Goal: Information Seeking & Learning: Learn about a topic

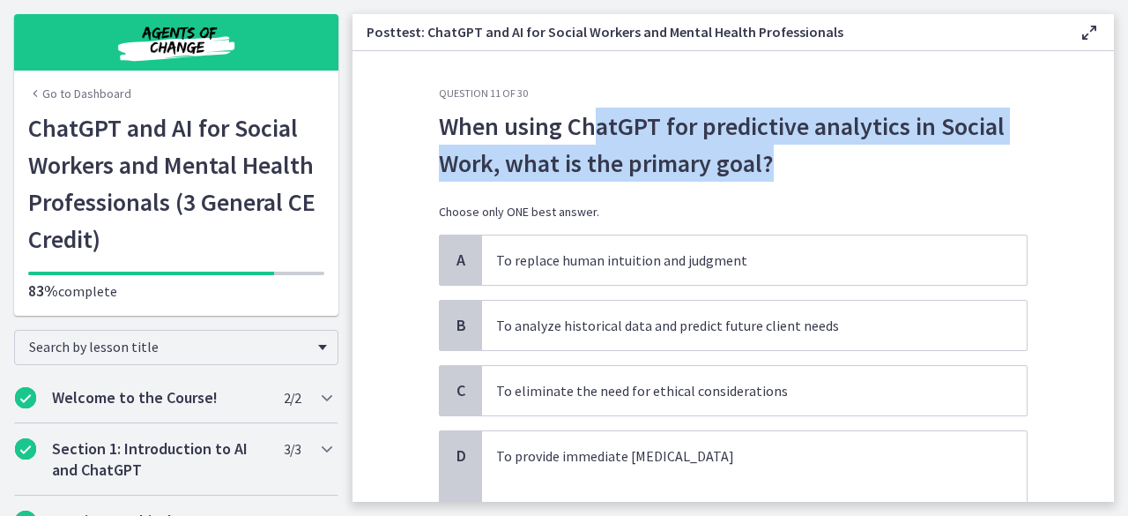
drag, startPoint x: 585, startPoint y: 133, endPoint x: 969, endPoint y: 145, distance: 383.6
click at [969, 145] on p "When using ChatGPT for predictive analytics in Social Work, what is the primary…" at bounding box center [733, 145] width 589 height 74
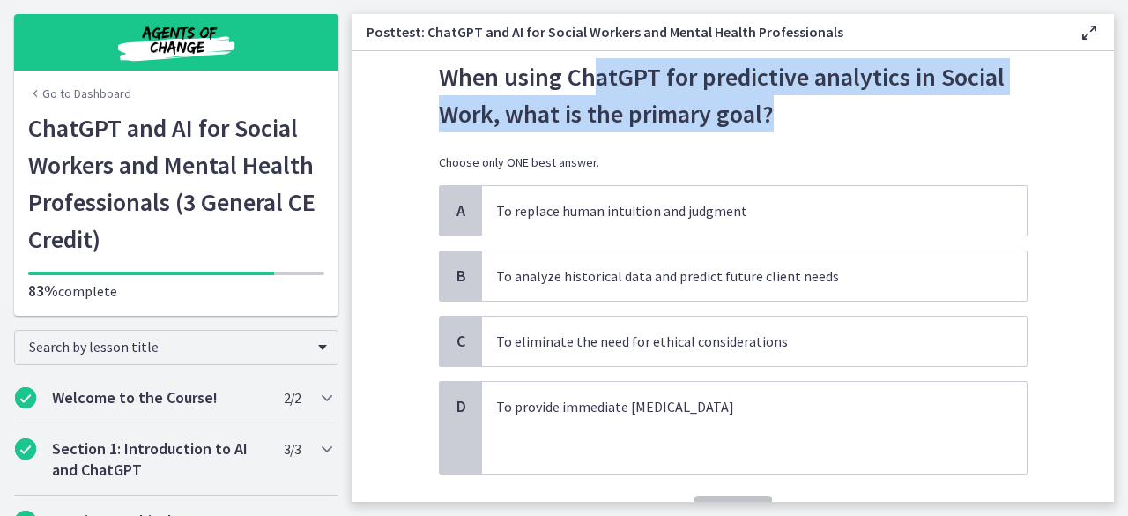
scroll to position [88, 0]
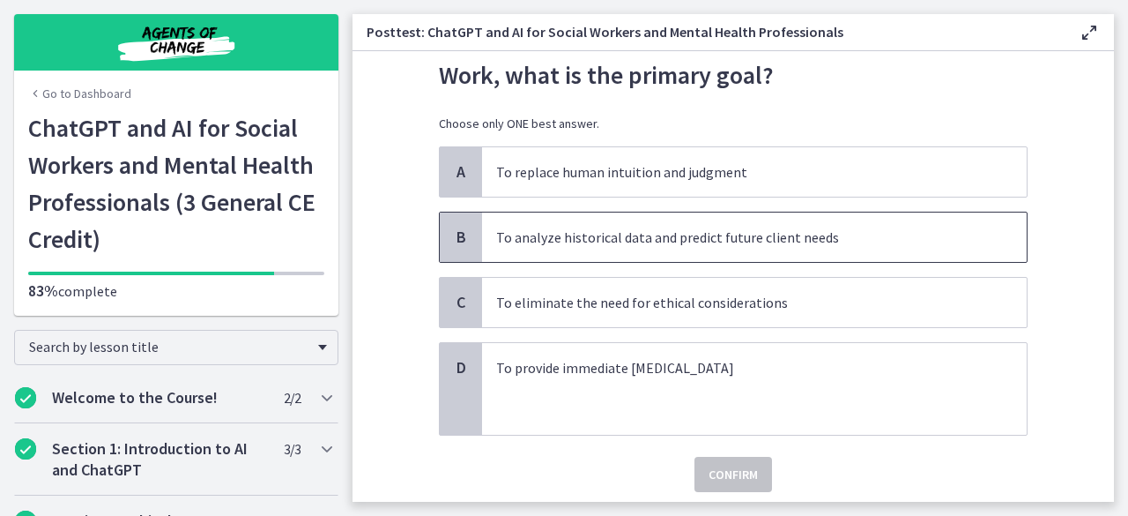
click at [552, 240] on p "To analyze historical data and predict future client needs" at bounding box center [736, 237] width 481 height 21
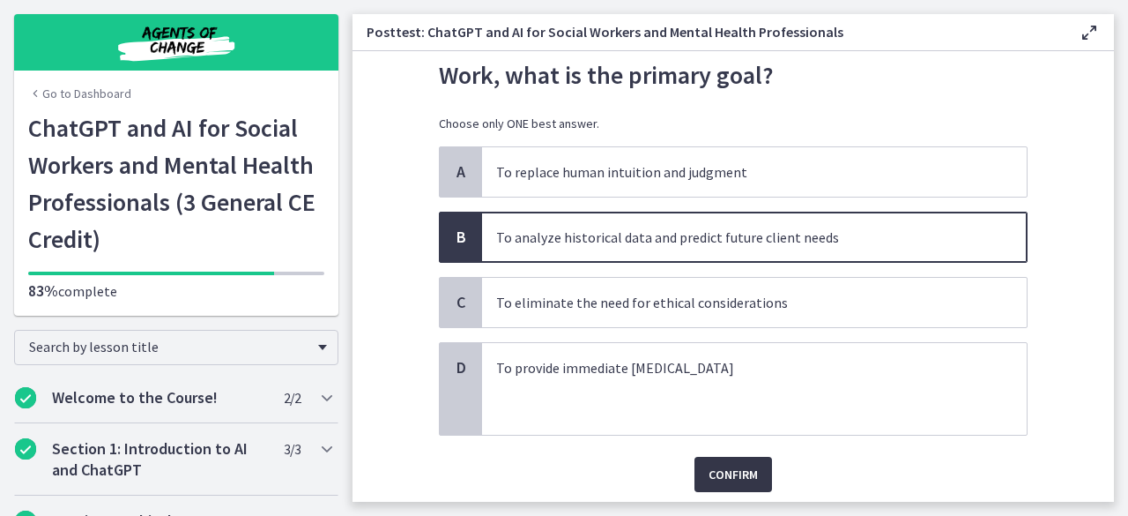
click at [742, 472] on span "Confirm" at bounding box center [733, 474] width 49 height 21
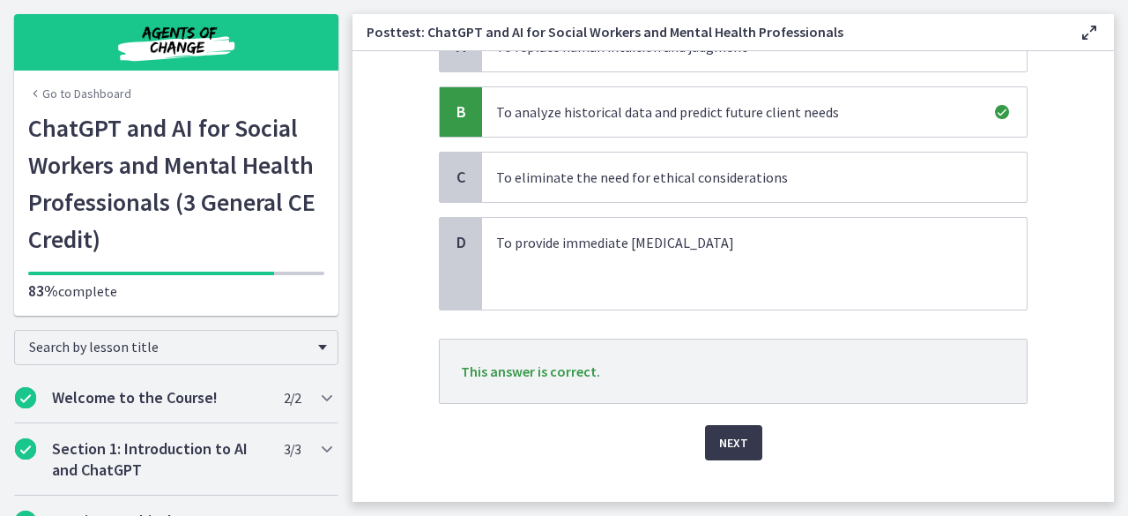
scroll to position [239, 0]
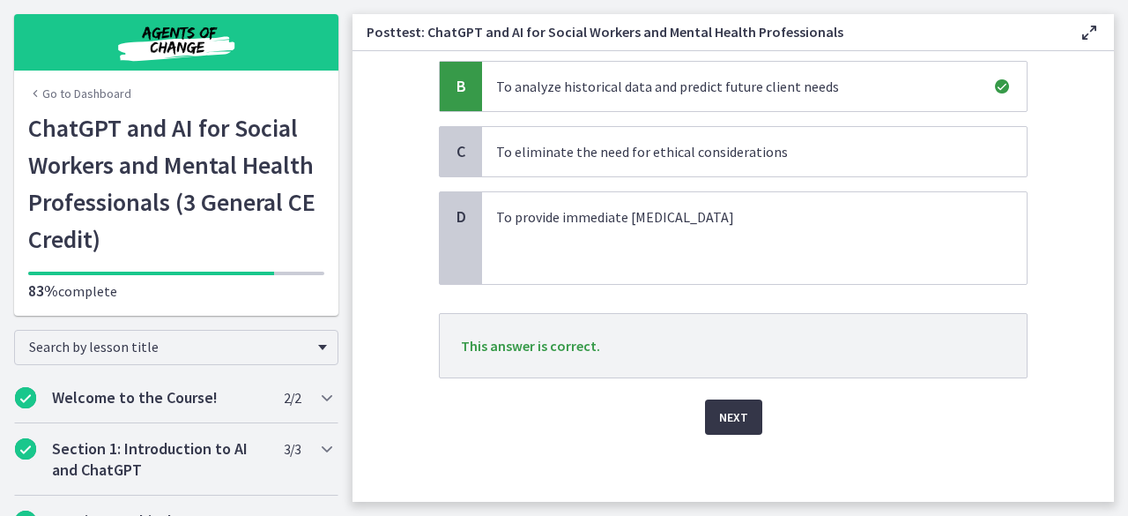
click at [751, 412] on button "Next" at bounding box center [733, 416] width 57 height 35
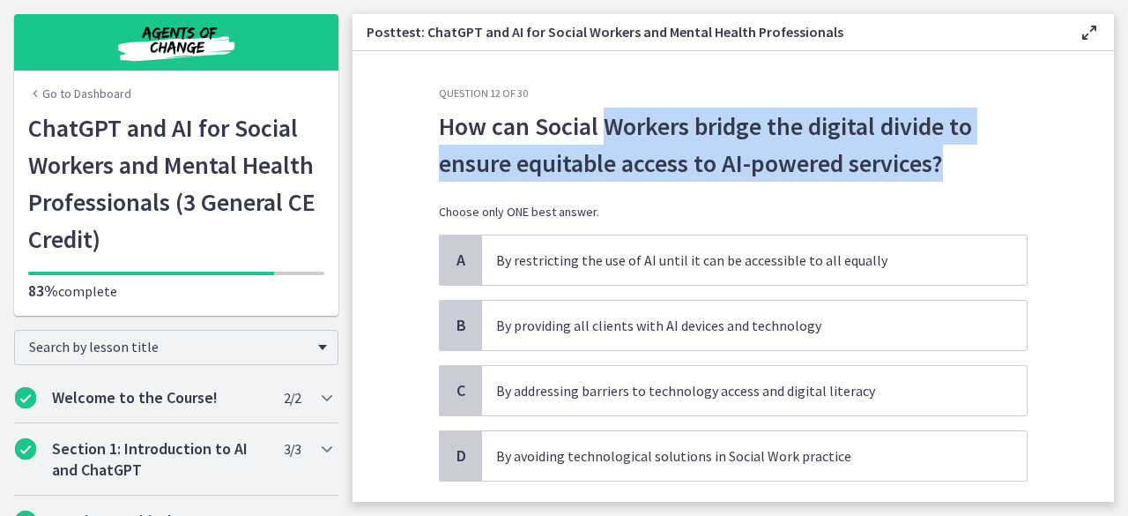
drag, startPoint x: 606, startPoint y: 123, endPoint x: 952, endPoint y: 155, distance: 347.0
click at [952, 155] on p "How can Social Workers bridge the digital divide to ensure equitable access to …" at bounding box center [733, 145] width 589 height 74
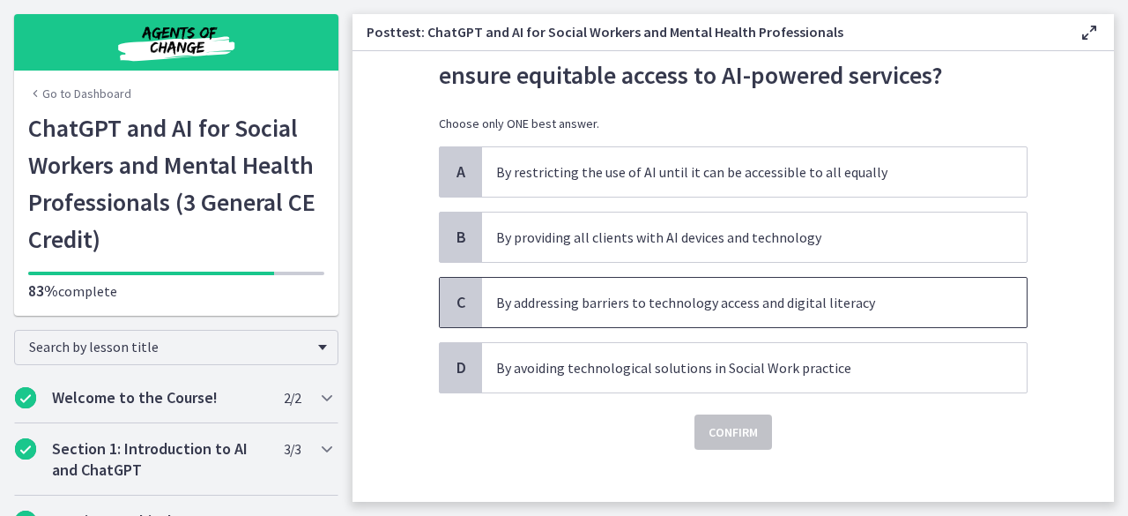
click at [913, 307] on p "By addressing barriers to technology access and digital literacy" at bounding box center [736, 302] width 481 height 21
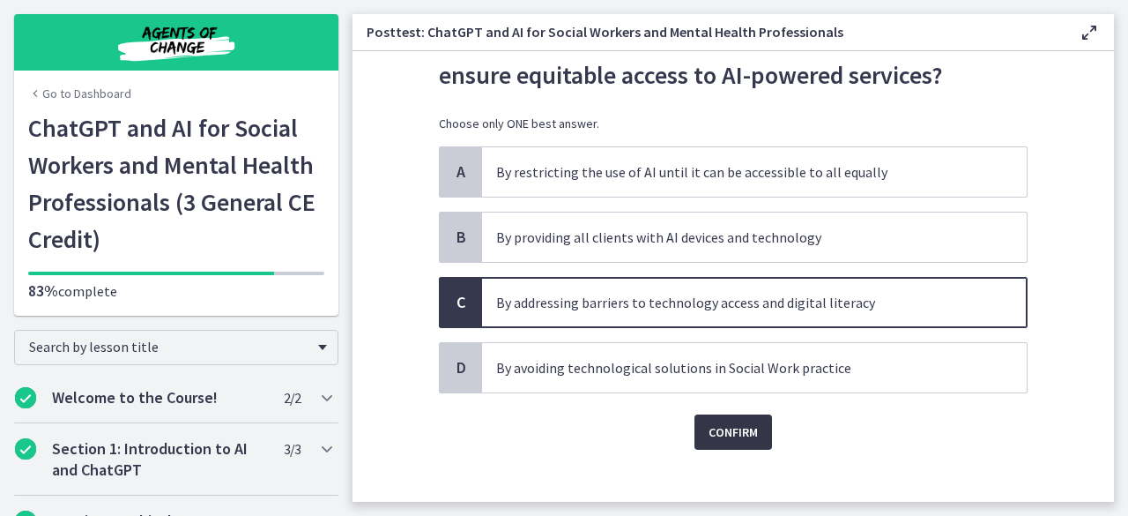
click at [733, 429] on span "Confirm" at bounding box center [733, 431] width 49 height 21
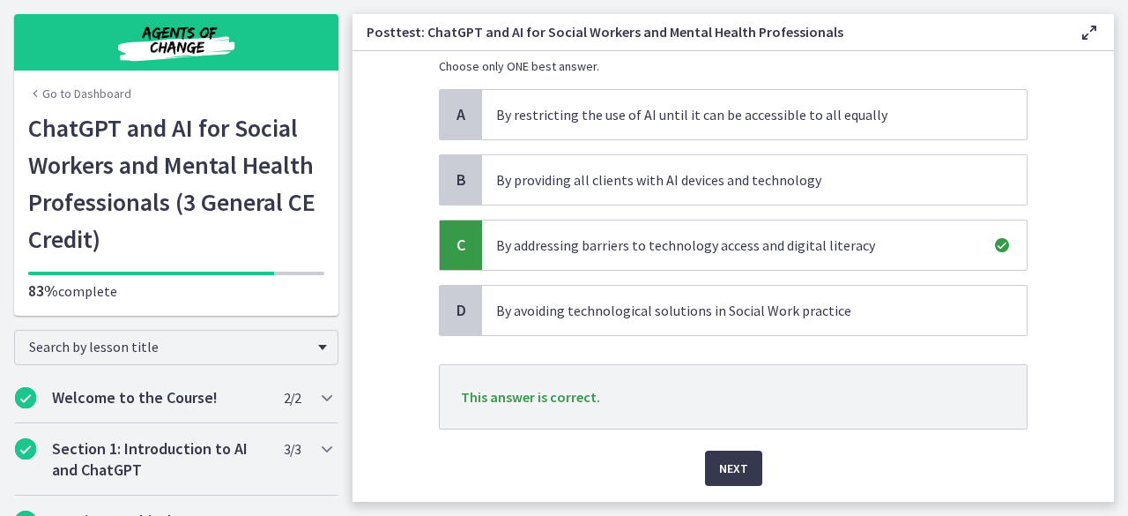
scroll to position [197, 0]
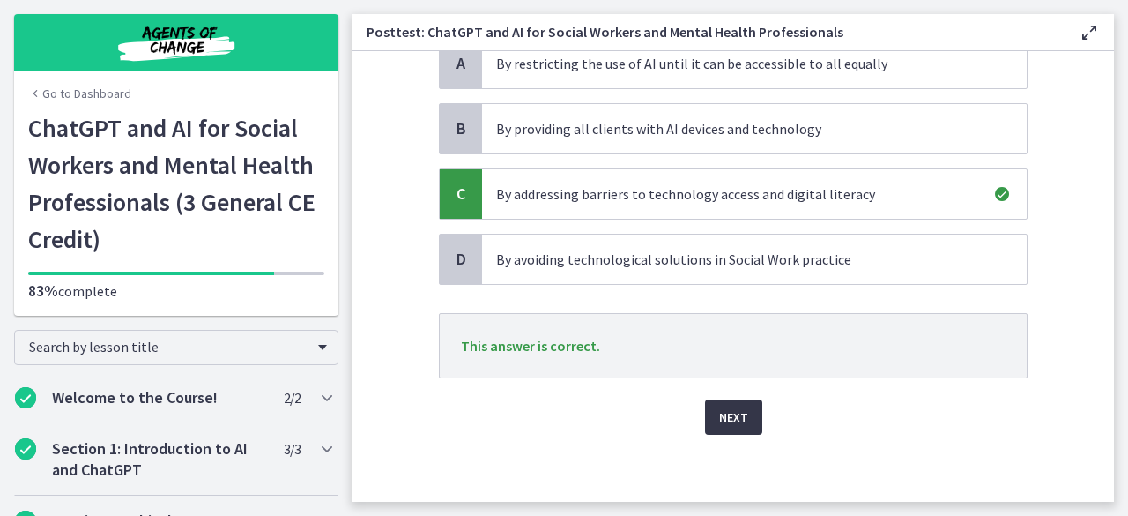
click at [725, 411] on span "Next" at bounding box center [733, 416] width 29 height 21
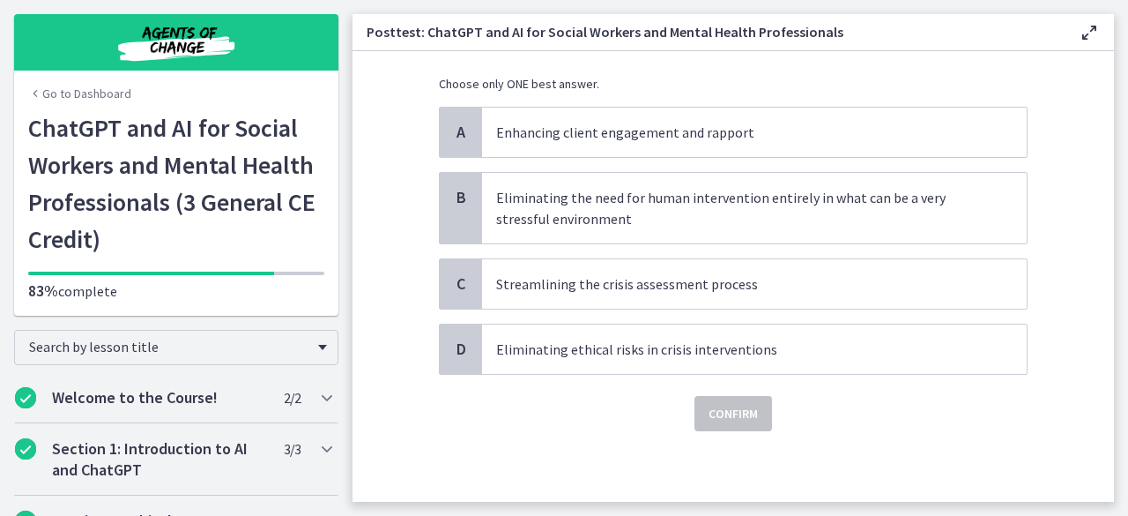
scroll to position [0, 0]
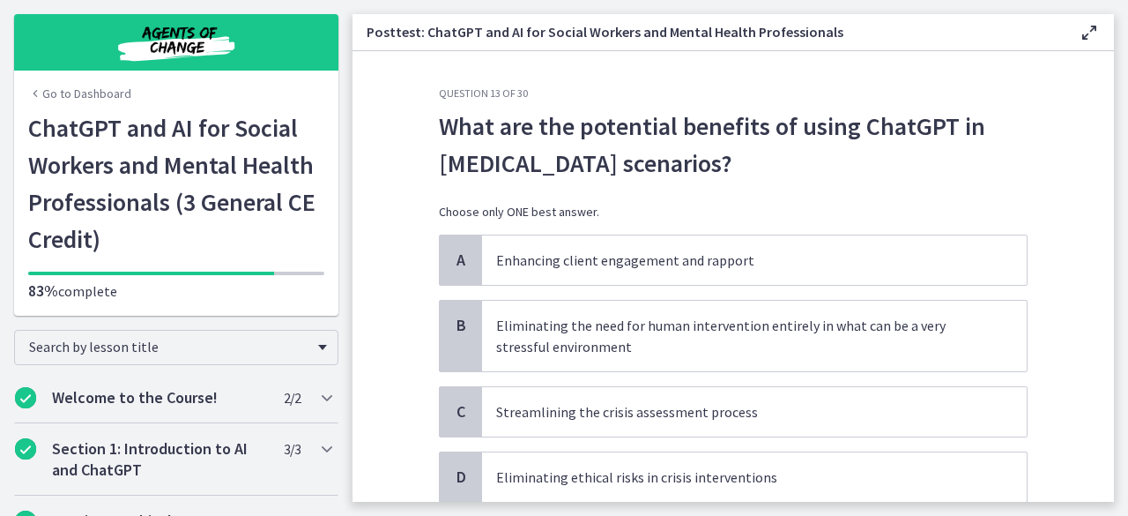
drag, startPoint x: 472, startPoint y: 130, endPoint x: 851, endPoint y: 153, distance: 379.7
click at [851, 153] on p "What are the potential benefits of using ChatGPT in [MEDICAL_DATA] scenarios?" at bounding box center [733, 145] width 589 height 74
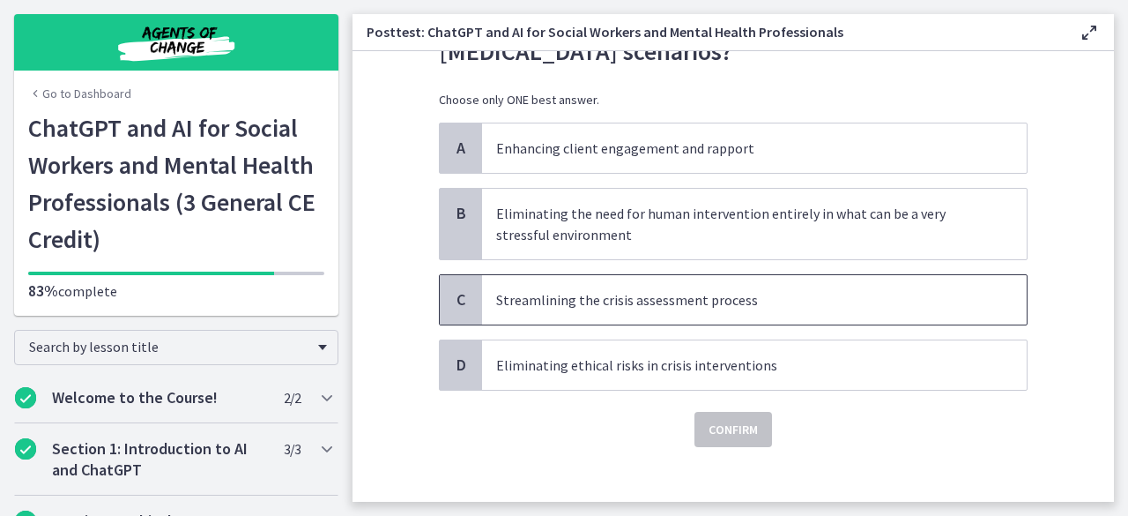
scroll to position [125, 0]
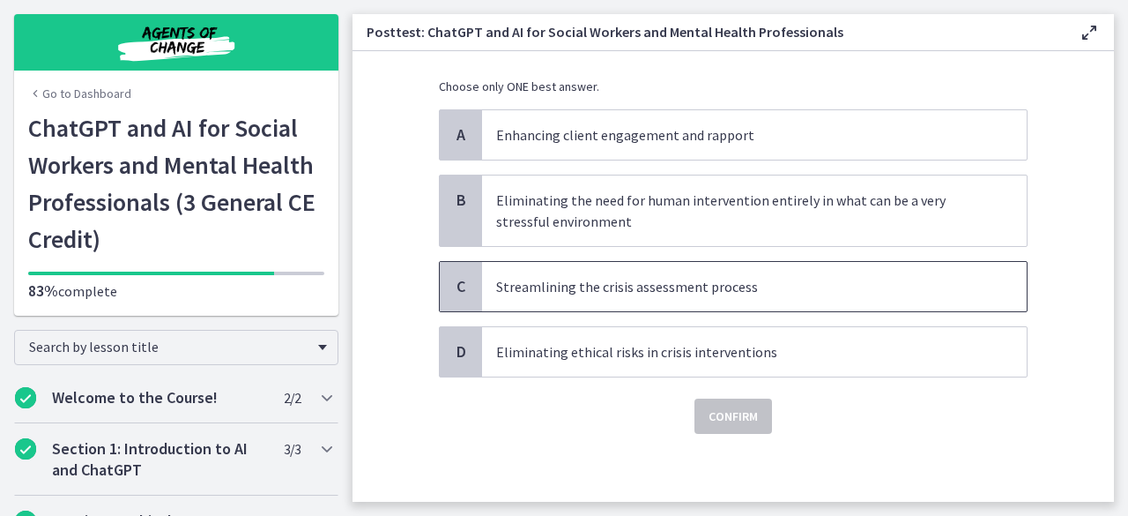
click at [801, 293] on p "Streamlining the crisis assessment process" at bounding box center [736, 286] width 481 height 21
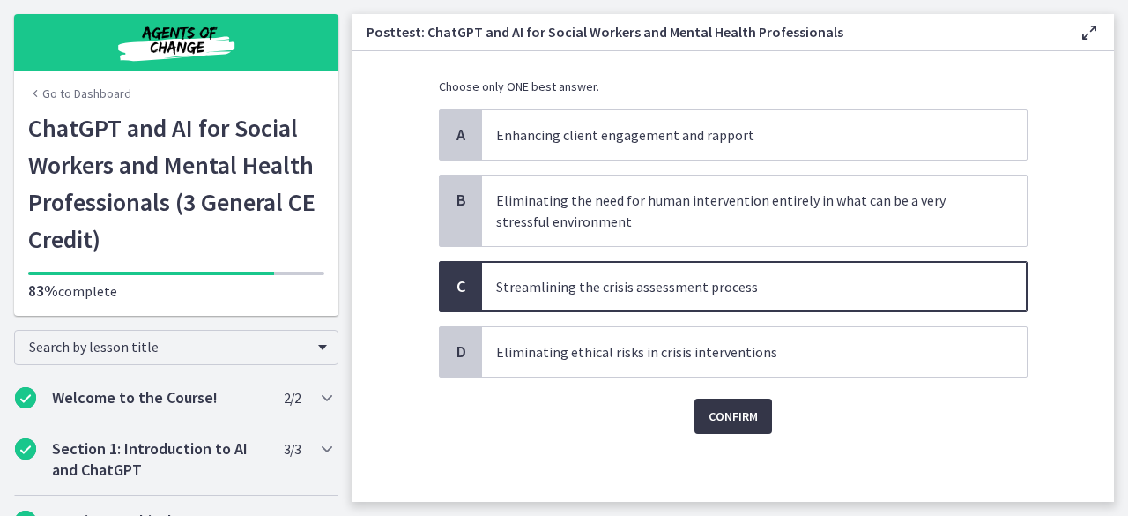
click at [713, 420] on span "Confirm" at bounding box center [733, 415] width 49 height 21
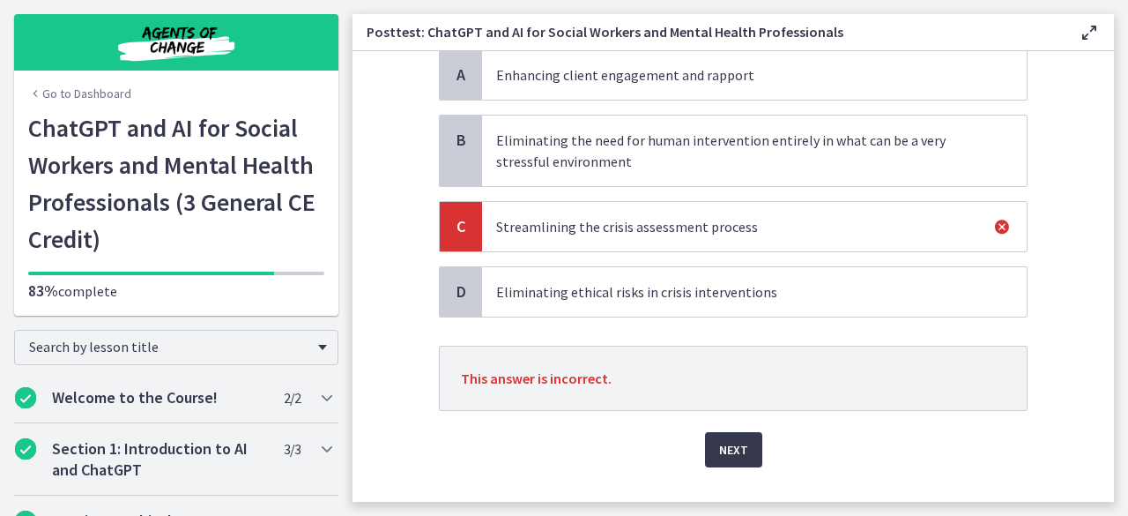
scroll to position [218, 0]
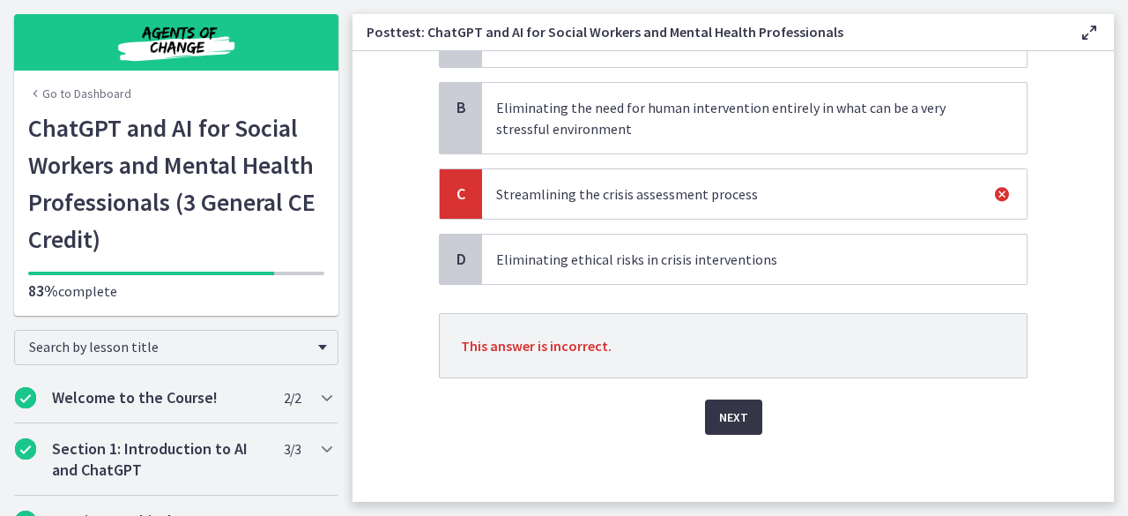
click at [730, 419] on span "Next" at bounding box center [733, 416] width 29 height 21
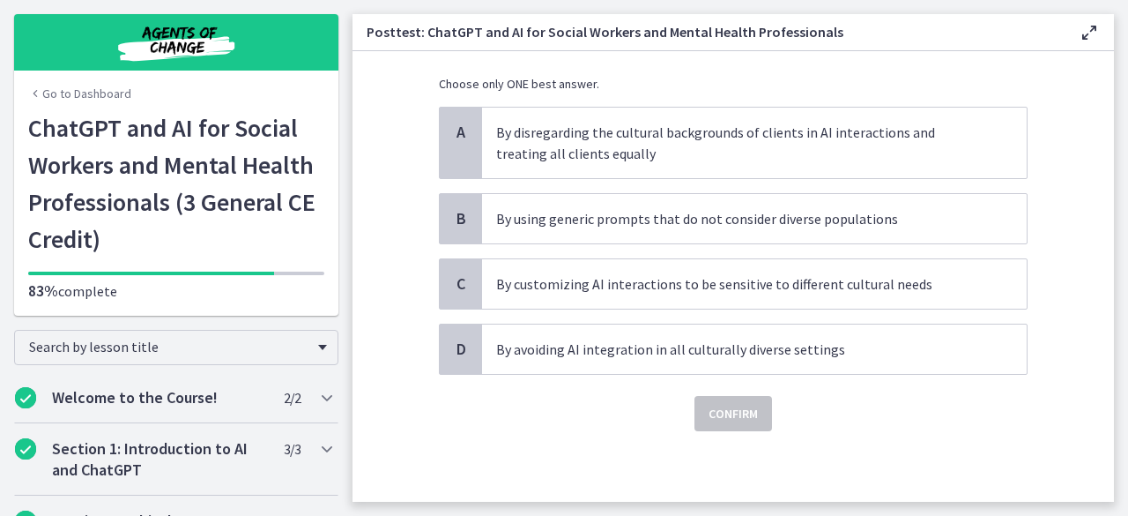
scroll to position [0, 0]
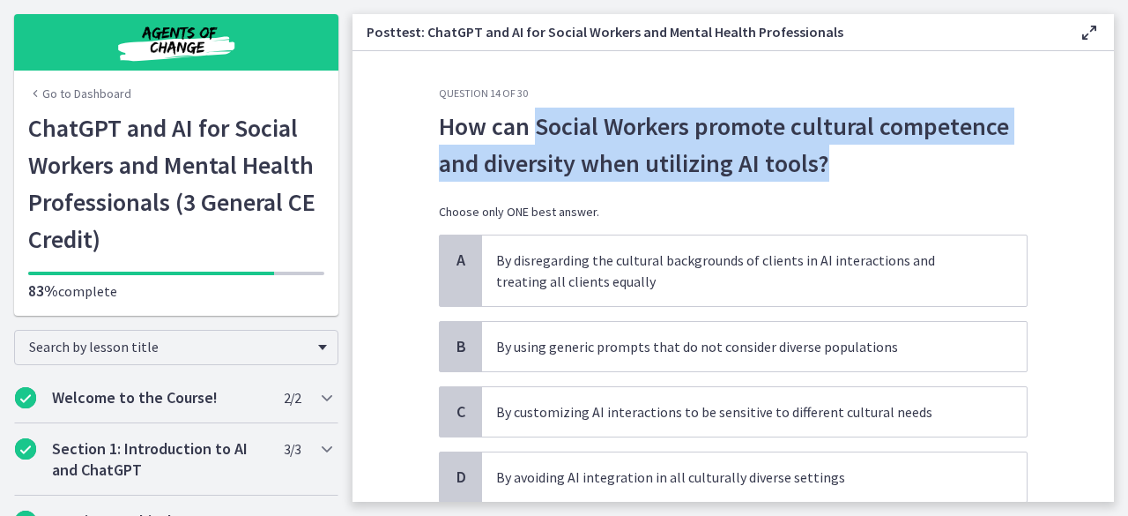
drag, startPoint x: 531, startPoint y: 125, endPoint x: 966, endPoint y: 161, distance: 436.0
click at [966, 161] on p "How can Social Workers promote cultural competence and diversity when utilizing…" at bounding box center [733, 145] width 589 height 74
click at [849, 157] on p "How can Social Workers promote cultural competence and diversity when utilizing…" at bounding box center [733, 145] width 589 height 74
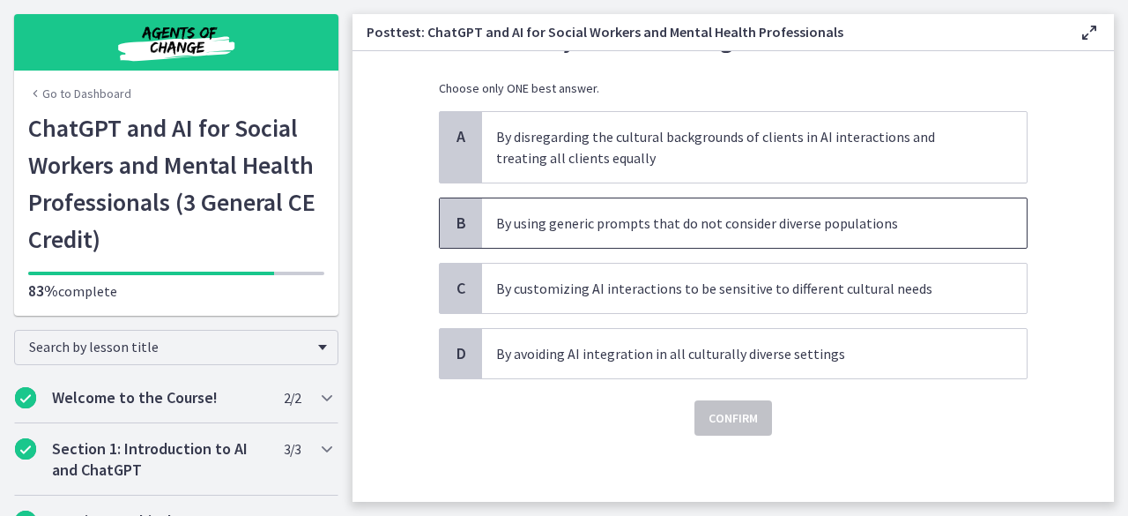
scroll to position [125, 0]
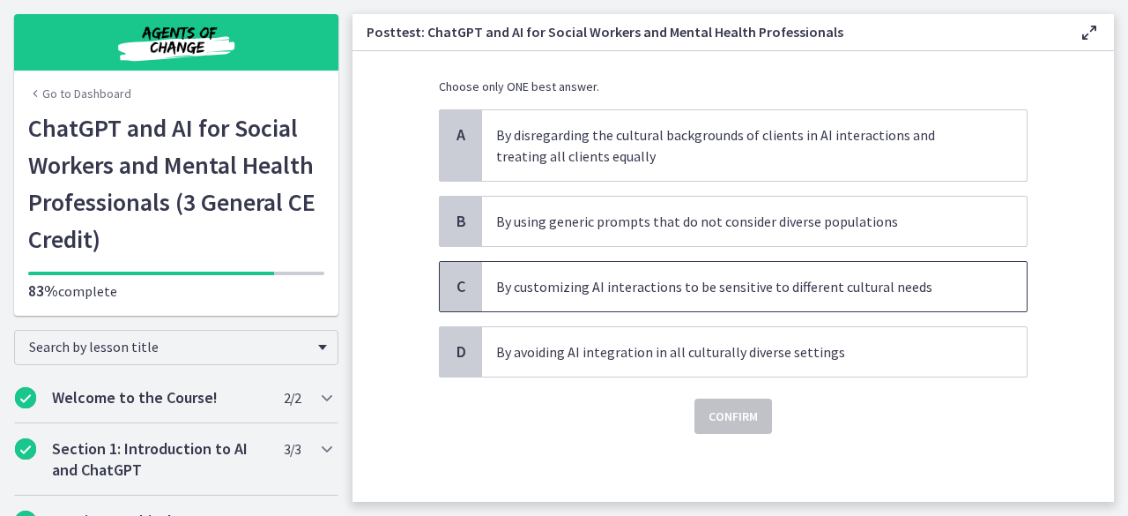
click at [765, 281] on p "By customizing AI interactions to be sensitive to different cultural needs" at bounding box center [736, 286] width 481 height 21
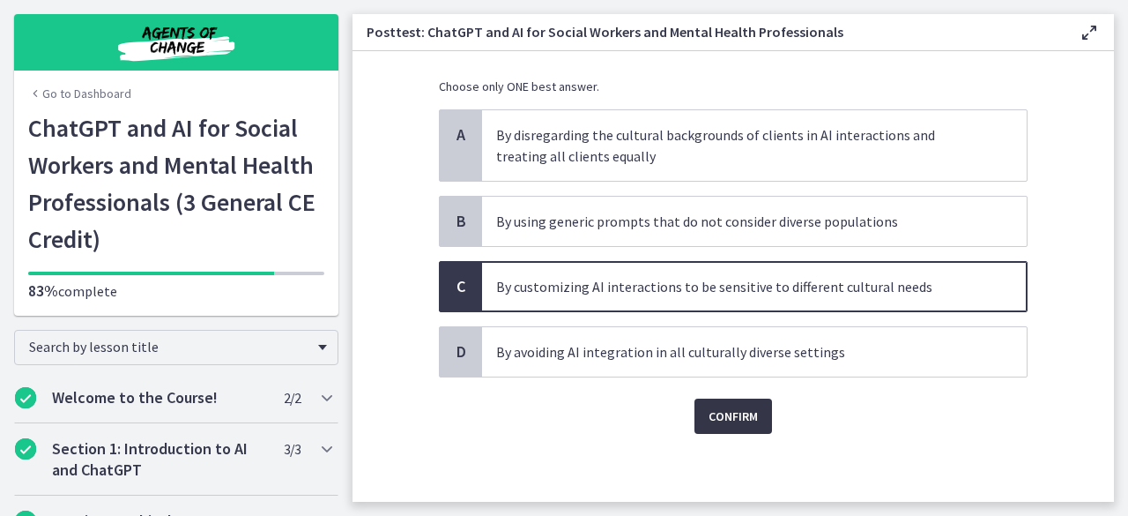
click at [739, 408] on span "Confirm" at bounding box center [733, 415] width 49 height 21
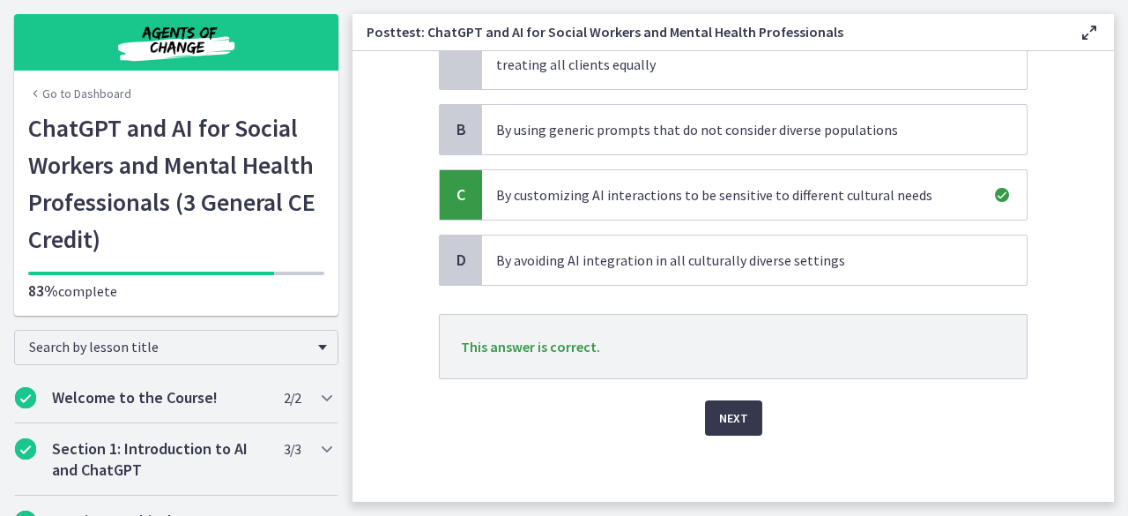
scroll to position [218, 0]
click at [728, 408] on span "Next" at bounding box center [733, 416] width 29 height 21
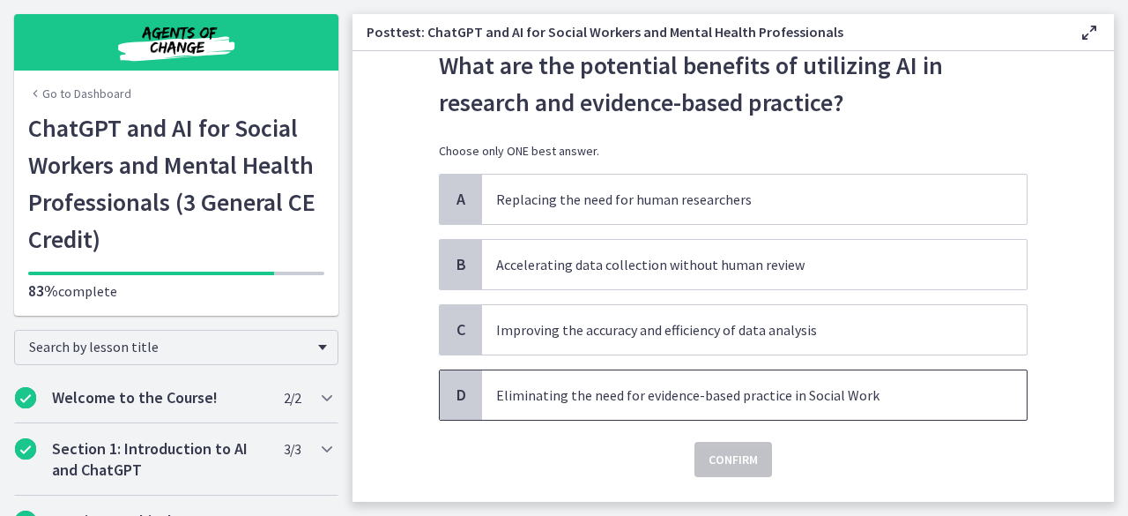
scroll to position [88, 0]
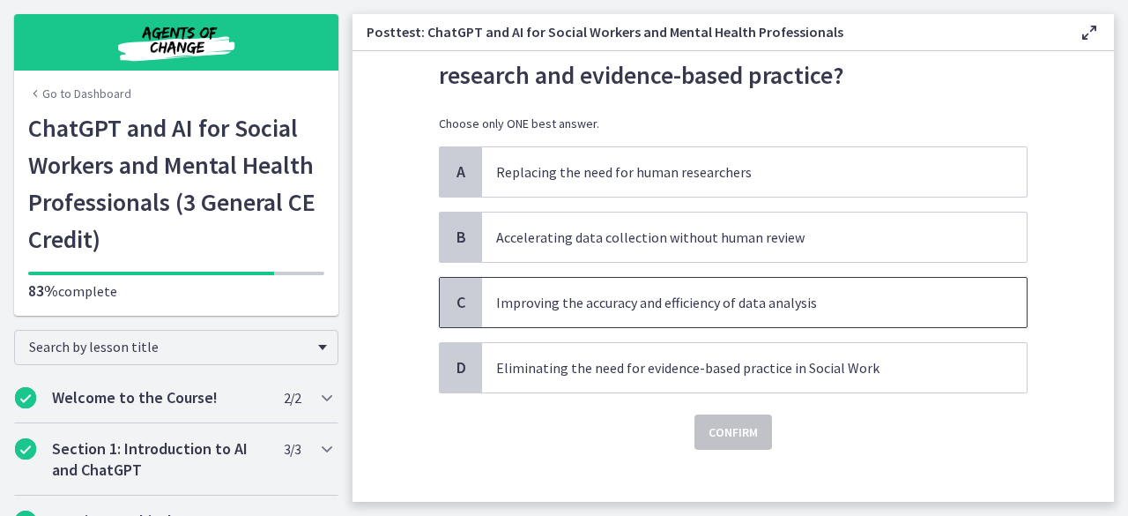
click at [640, 316] on span "Improving the accuracy and efficiency of data analysis" at bounding box center [754, 302] width 545 height 49
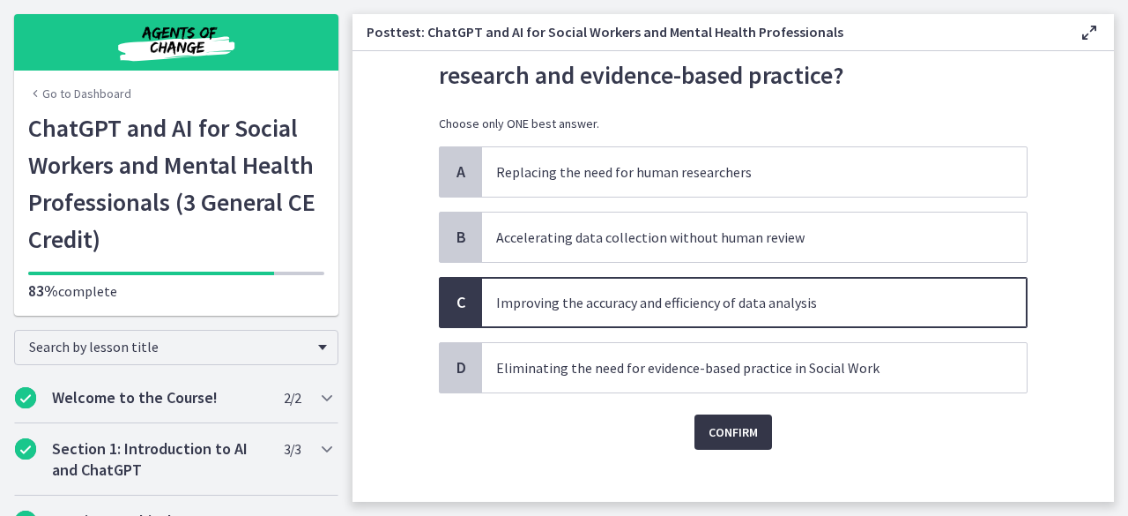
click at [728, 421] on span "Confirm" at bounding box center [733, 431] width 49 height 21
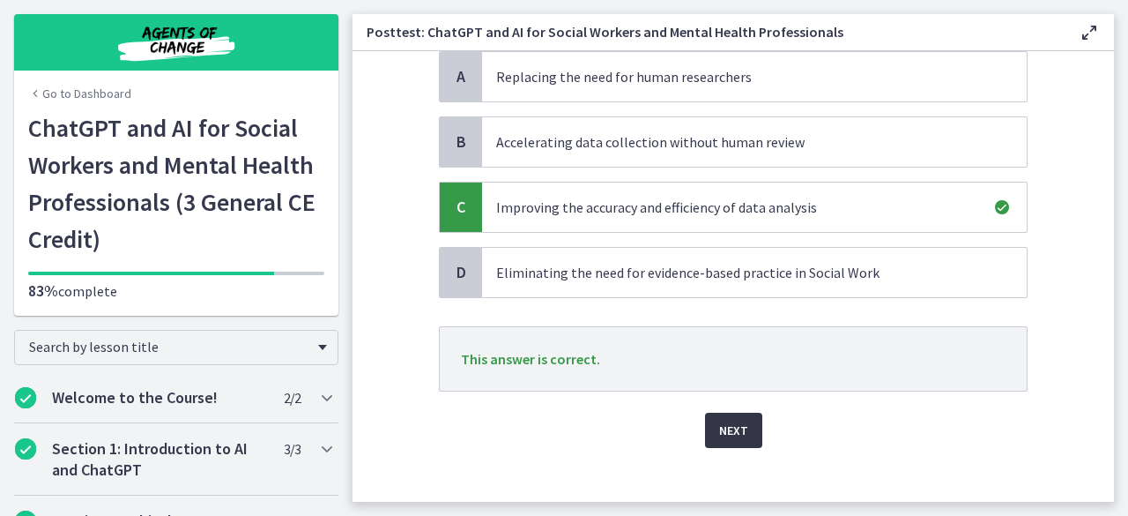
scroll to position [197, 0]
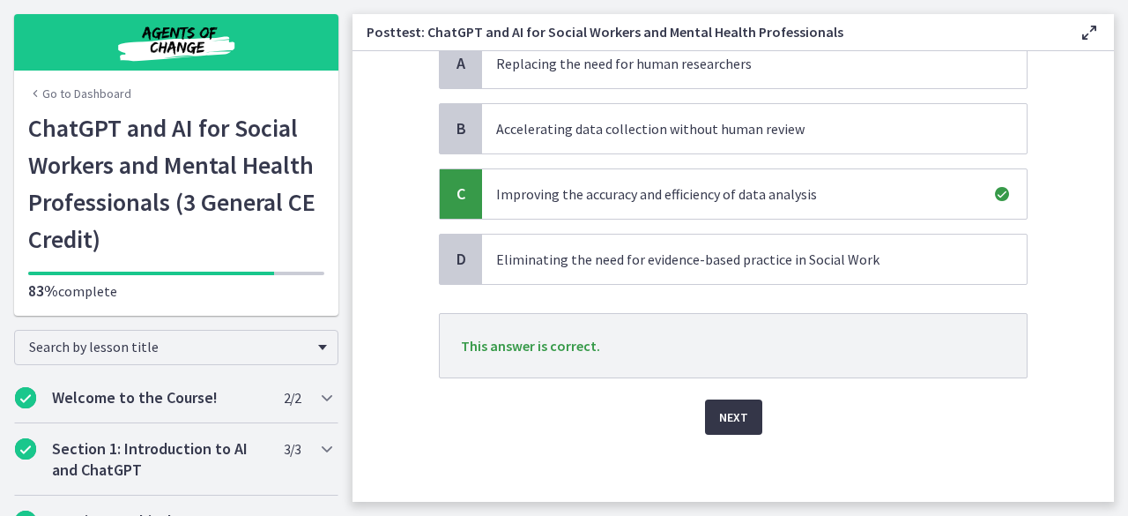
click at [730, 420] on span "Next" at bounding box center [733, 416] width 29 height 21
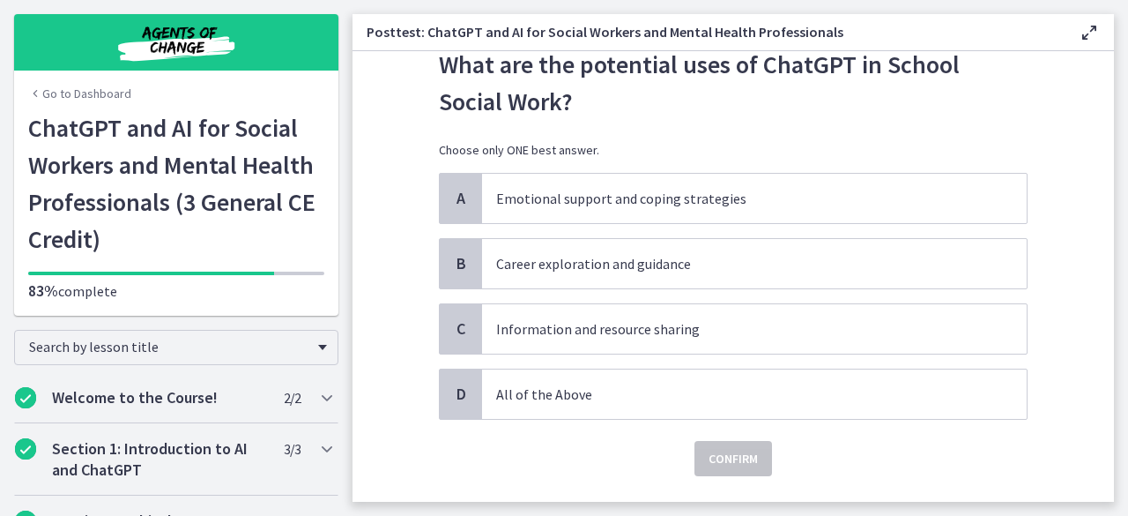
scroll to position [88, 0]
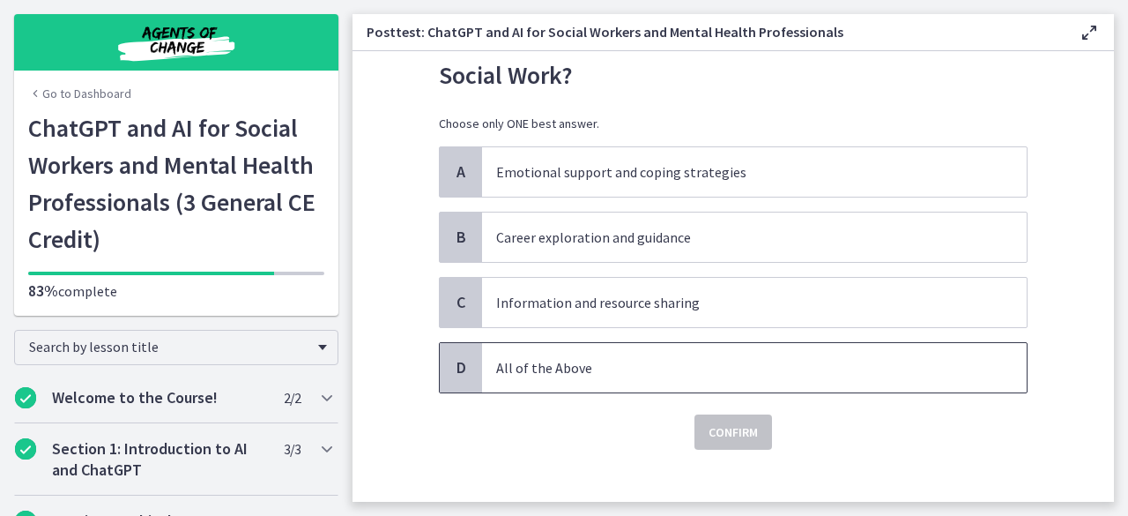
click at [569, 357] on p "All of the Above" at bounding box center [736, 367] width 481 height 21
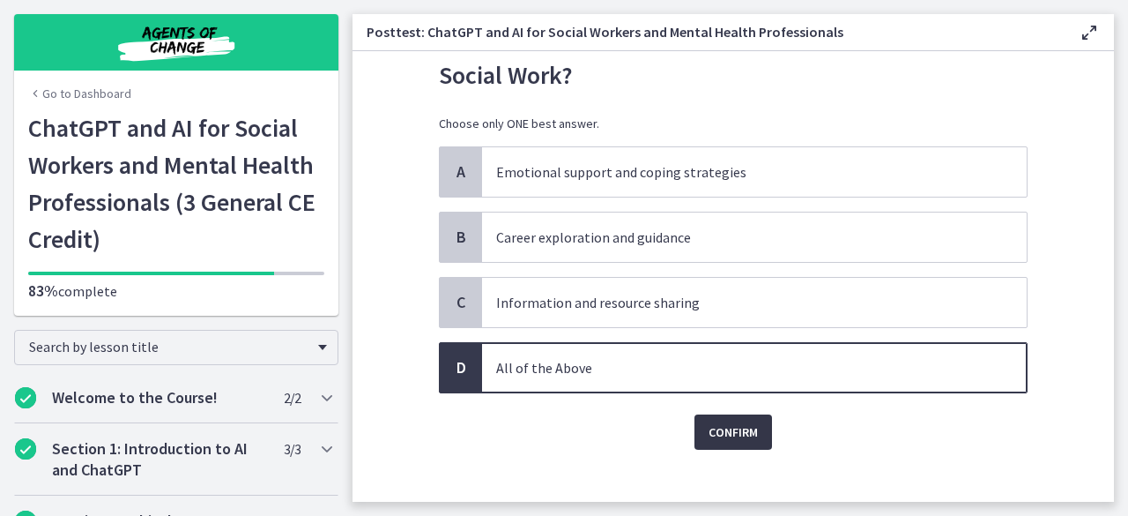
click at [709, 426] on span "Confirm" at bounding box center [733, 431] width 49 height 21
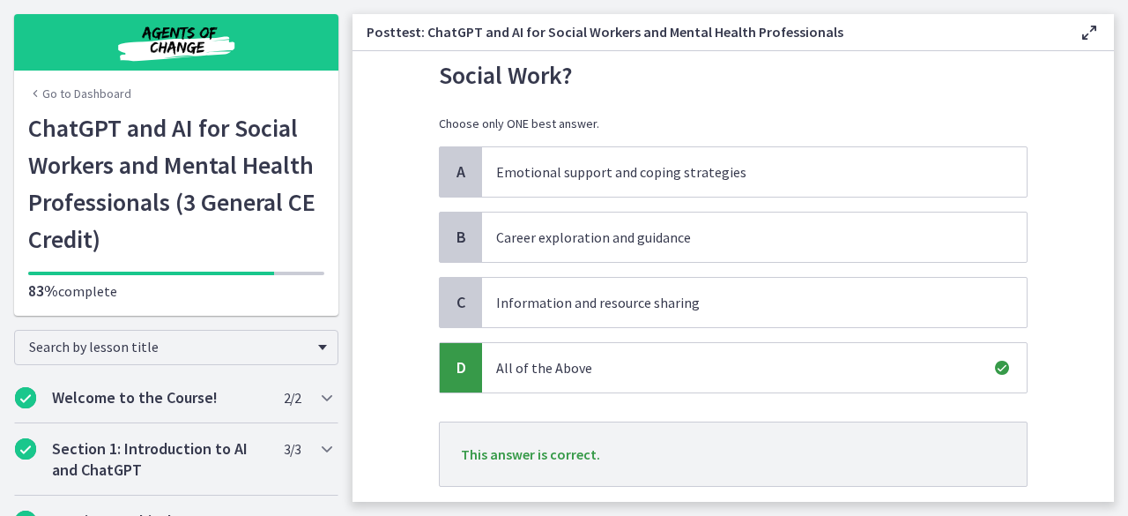
scroll to position [176, 0]
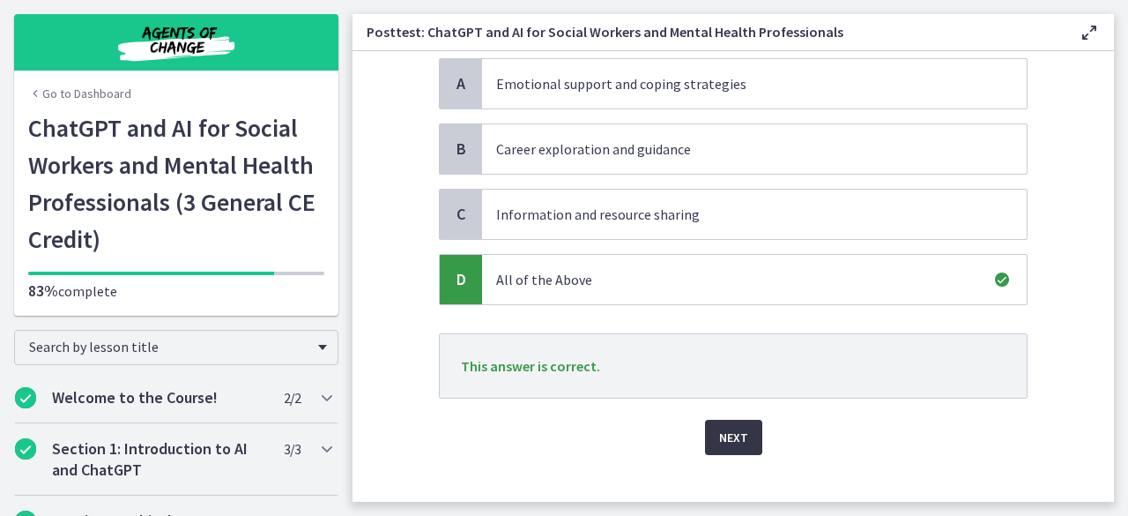
click at [726, 434] on span "Next" at bounding box center [733, 437] width 29 height 21
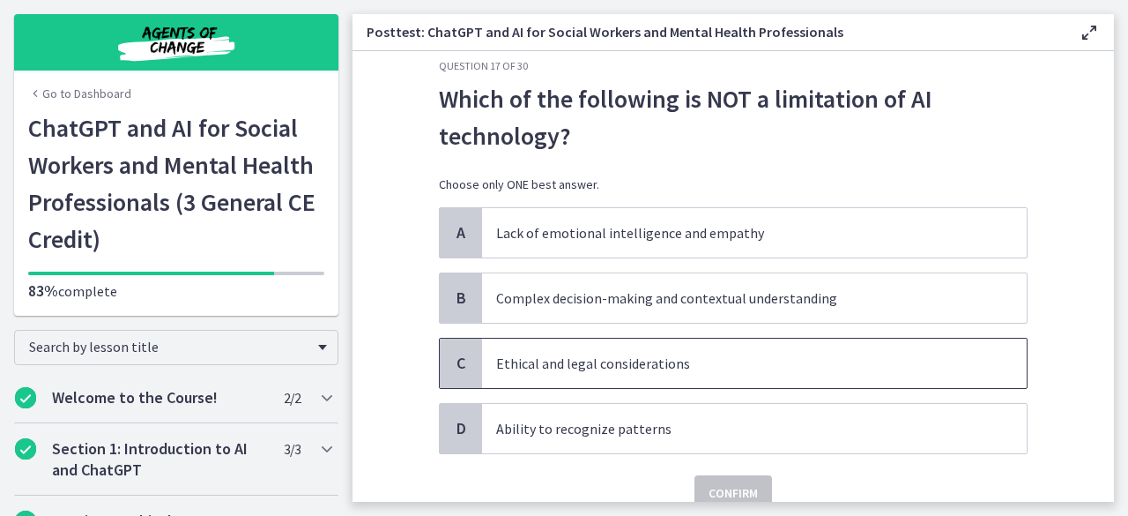
scroll to position [0, 0]
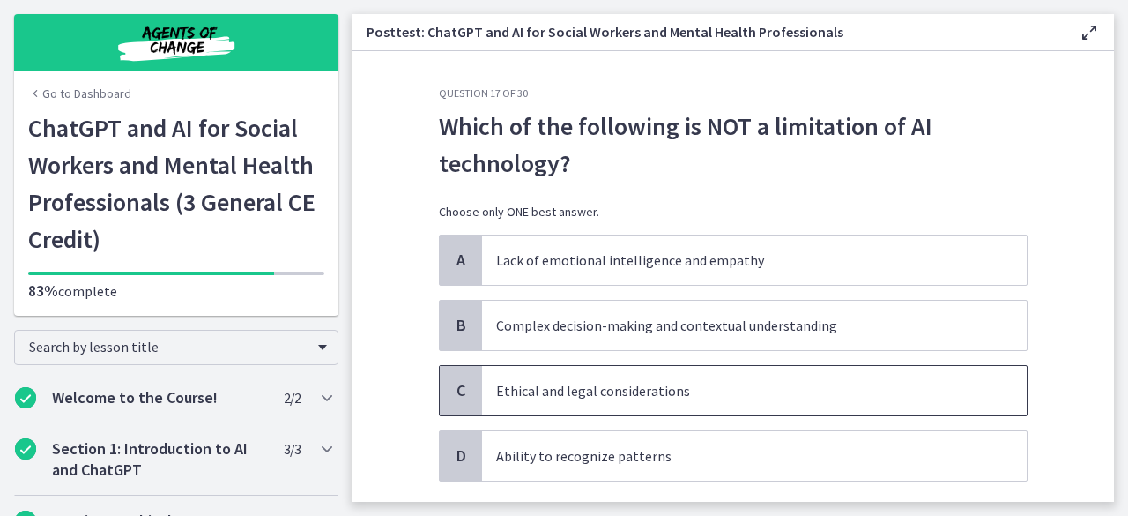
click at [695, 386] on p "Ethical and legal considerations" at bounding box center [736, 390] width 481 height 21
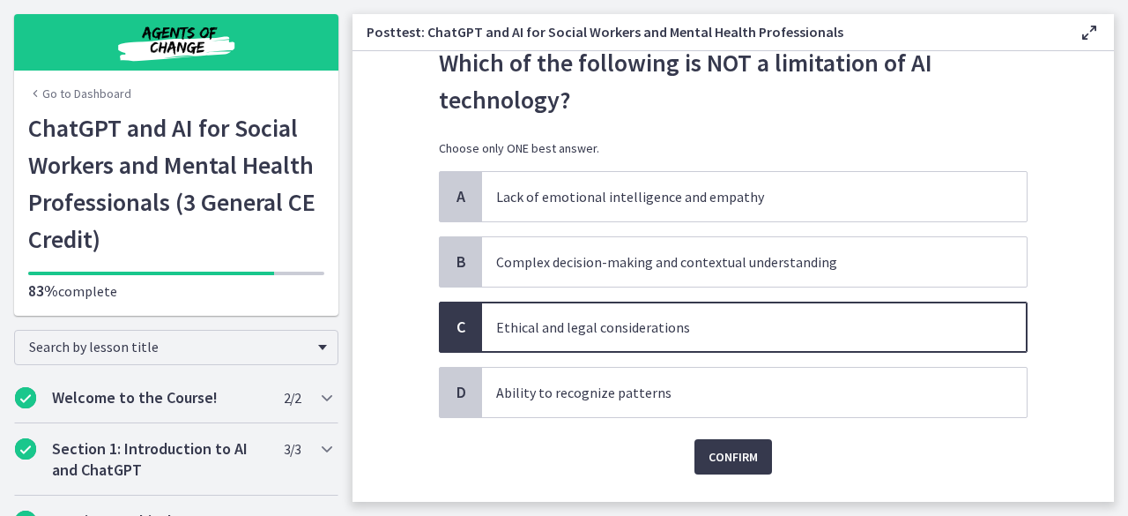
scroll to position [88, 0]
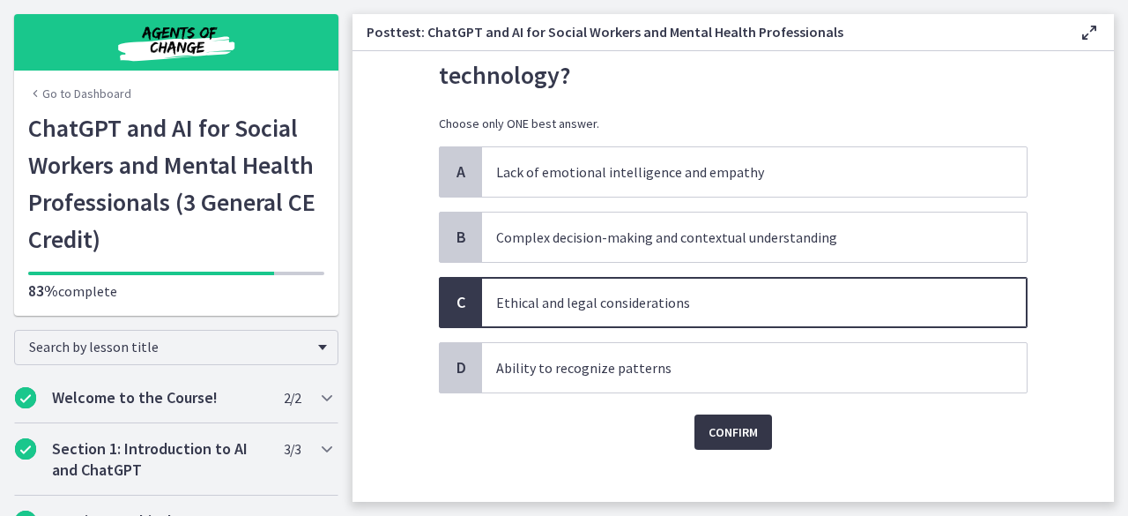
click at [711, 422] on span "Confirm" at bounding box center [733, 431] width 49 height 21
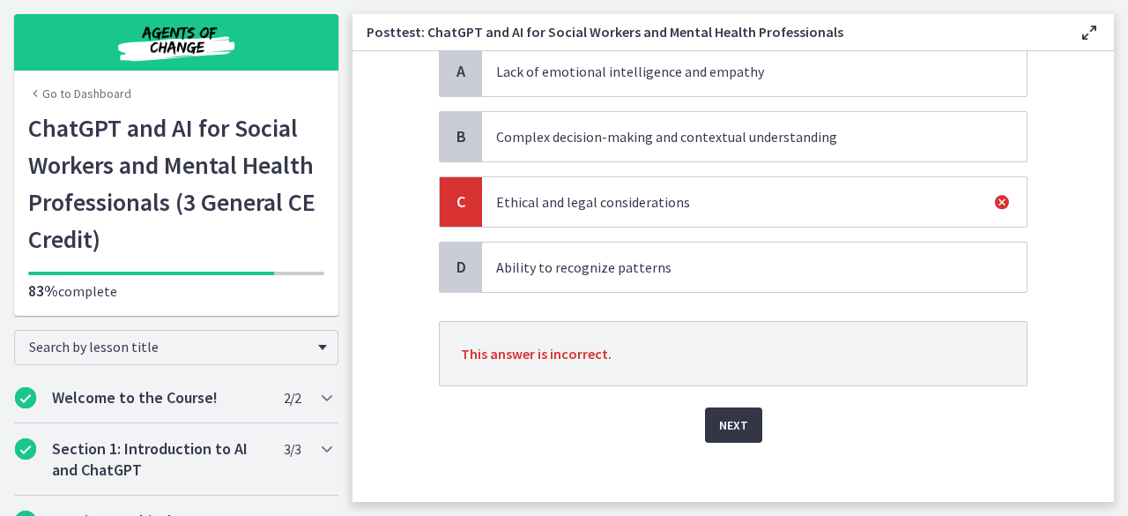
scroll to position [197, 0]
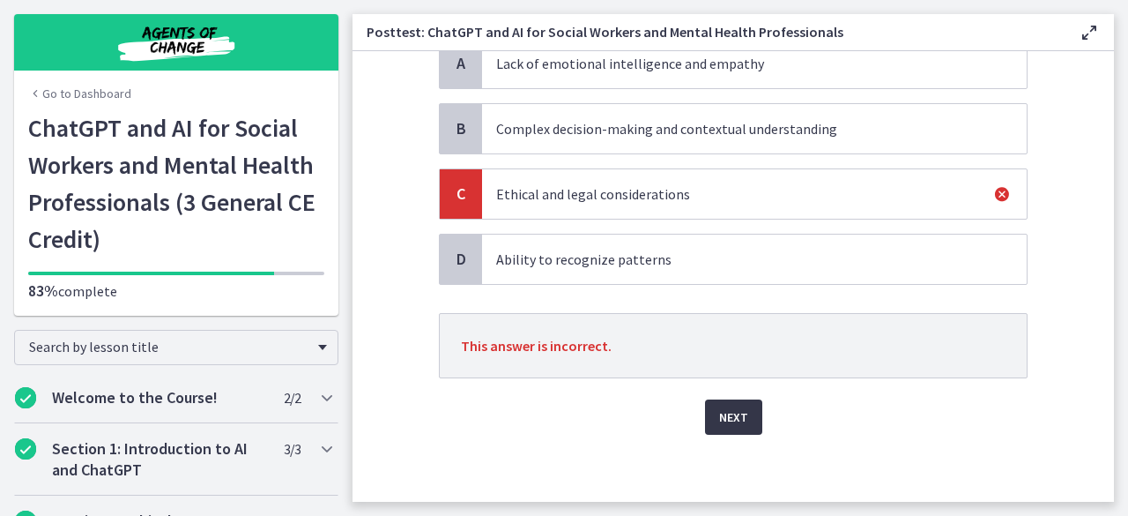
click at [719, 422] on span "Next" at bounding box center [733, 416] width 29 height 21
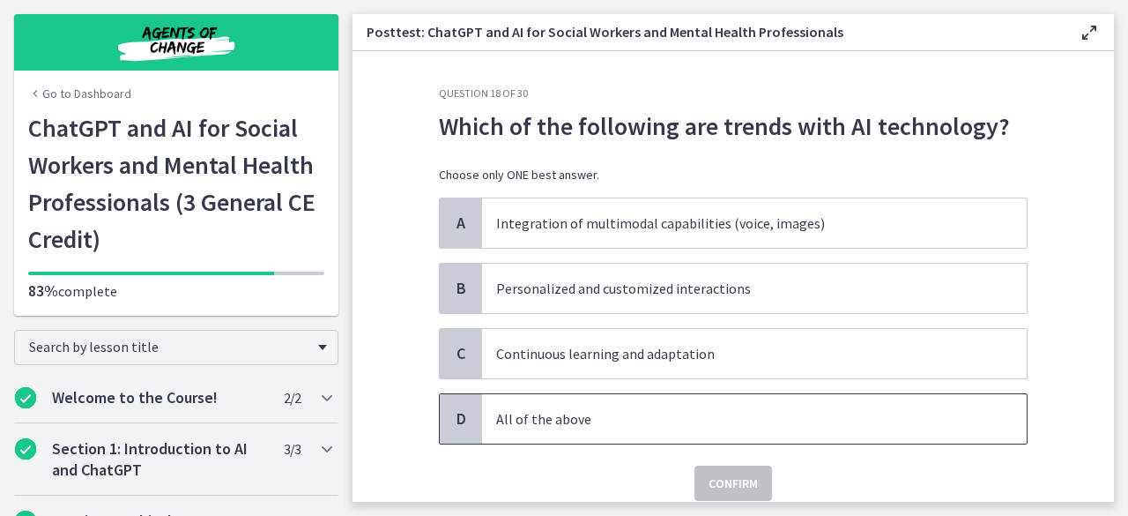
click at [769, 416] on p "All of the above" at bounding box center [736, 418] width 481 height 21
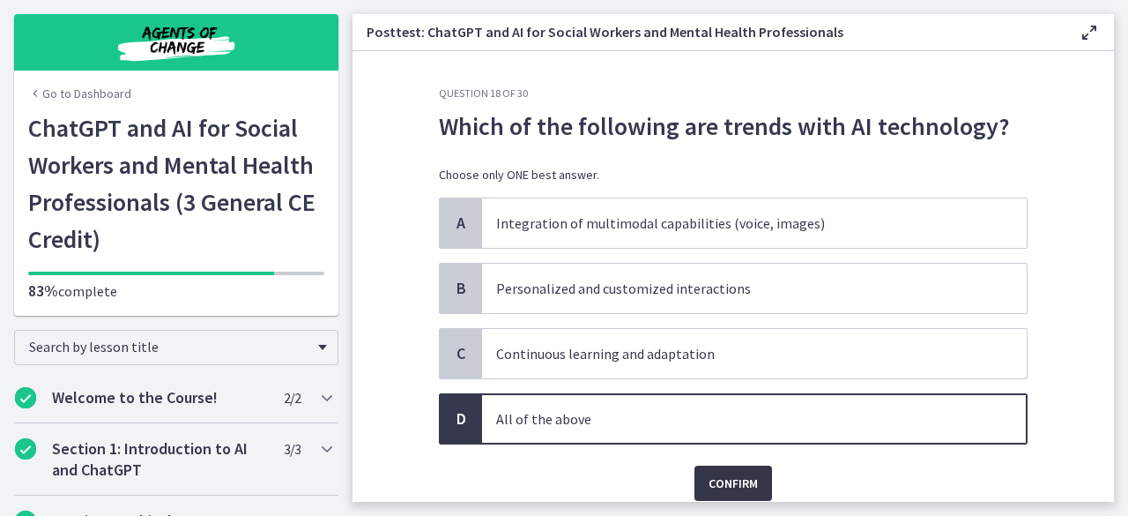
click at [755, 487] on button "Confirm" at bounding box center [733, 482] width 78 height 35
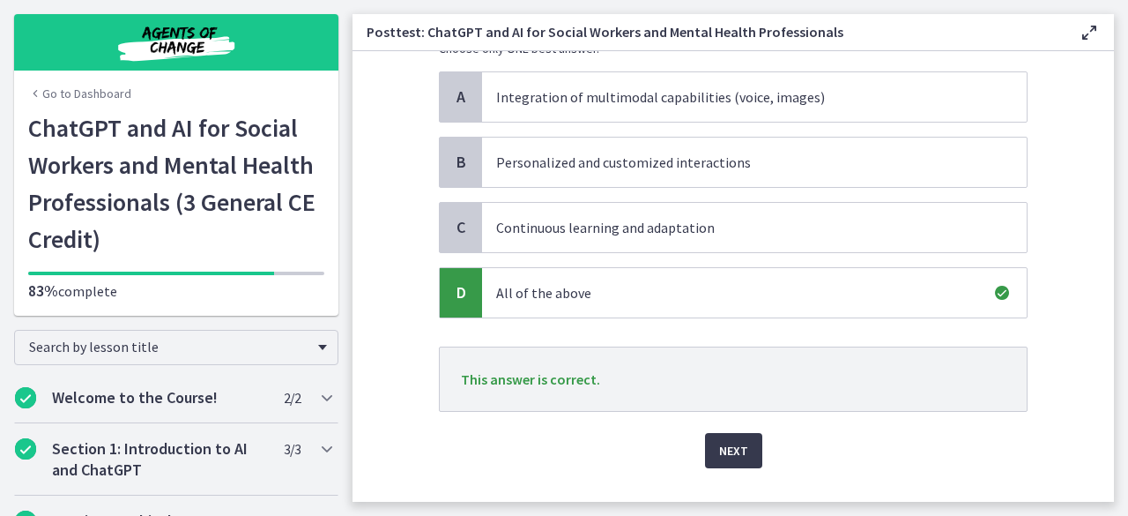
scroll to position [160, 0]
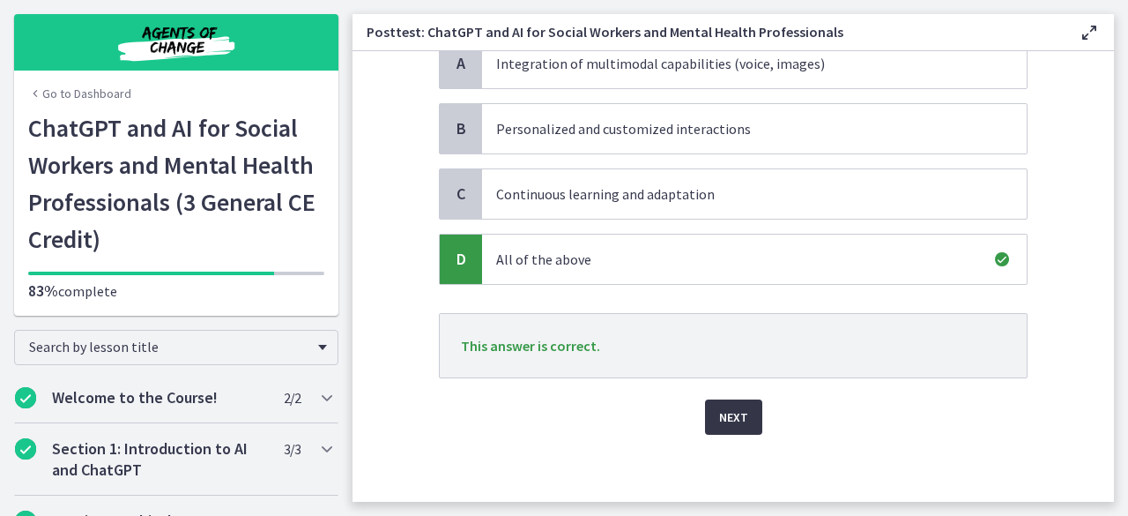
click at [733, 409] on span "Next" at bounding box center [733, 416] width 29 height 21
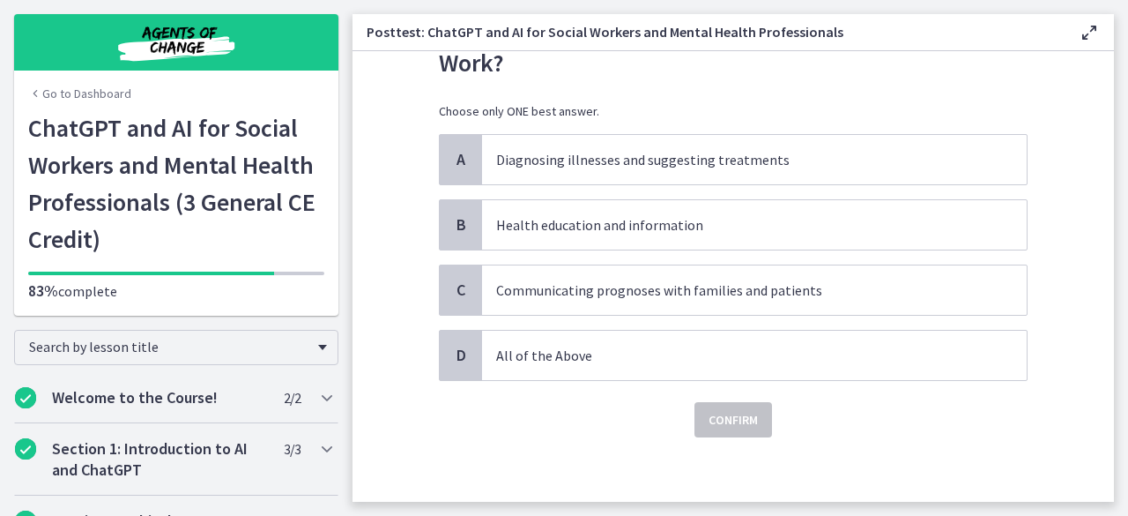
scroll to position [104, 0]
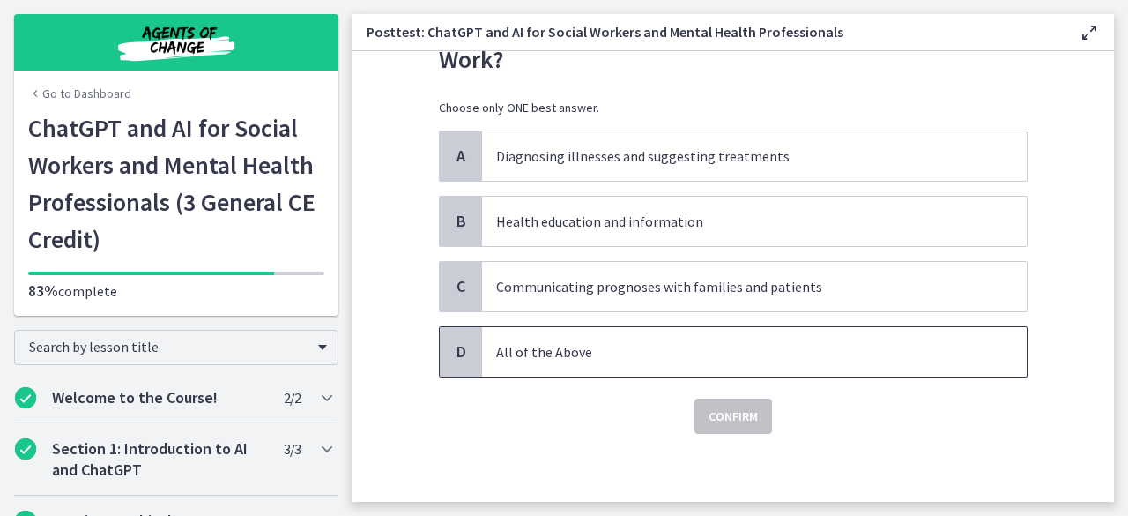
click at [686, 354] on p "All of the Above" at bounding box center [736, 351] width 481 height 21
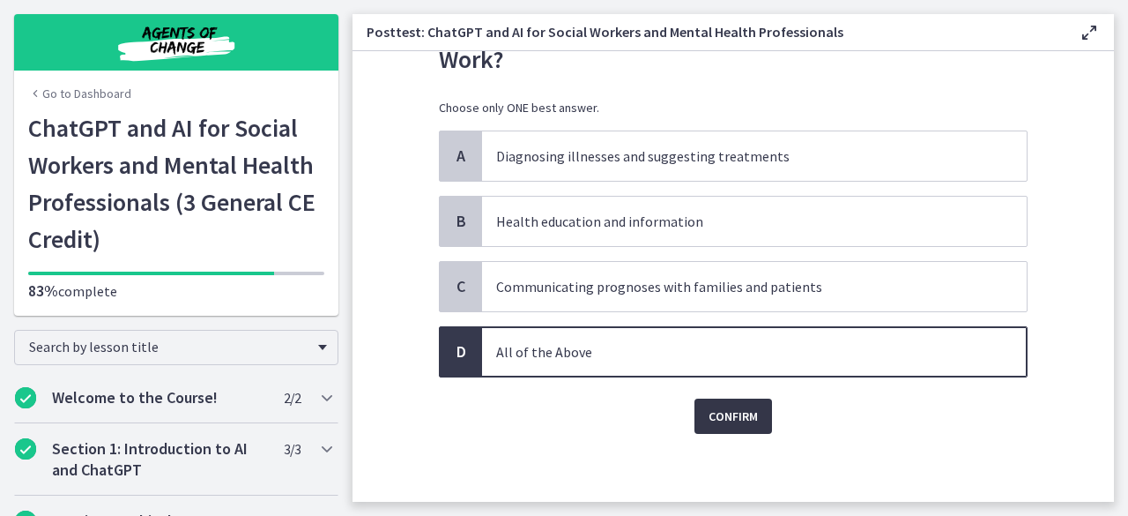
click at [720, 412] on span "Confirm" at bounding box center [733, 415] width 49 height 21
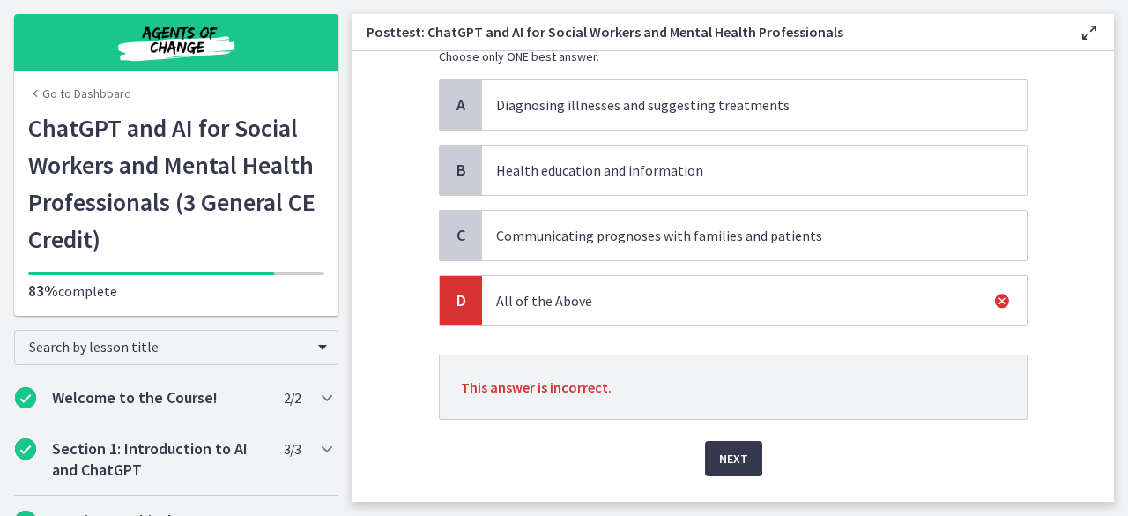
scroll to position [192, 0]
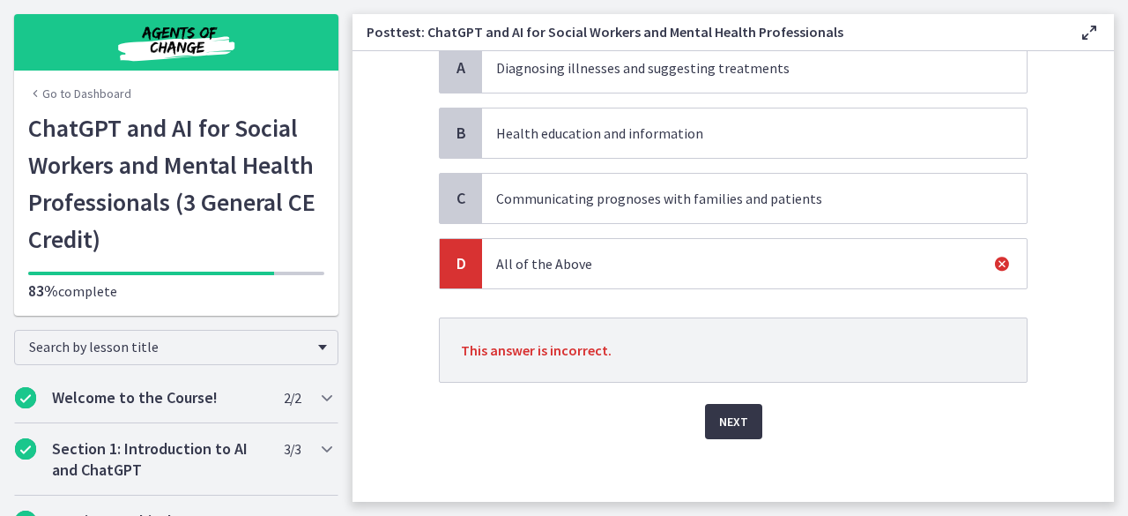
click at [736, 411] on span "Next" at bounding box center [733, 421] width 29 height 21
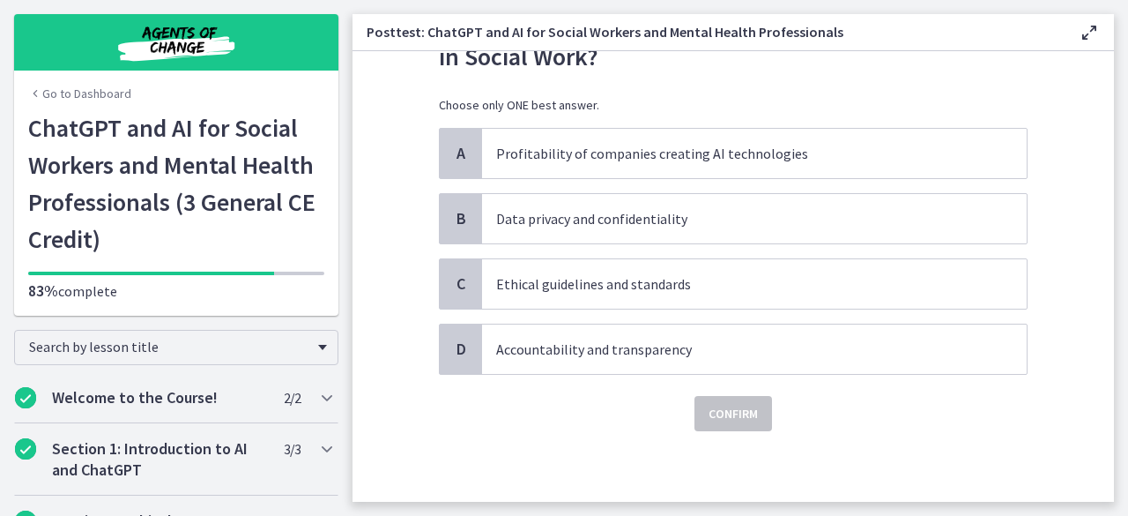
scroll to position [0, 0]
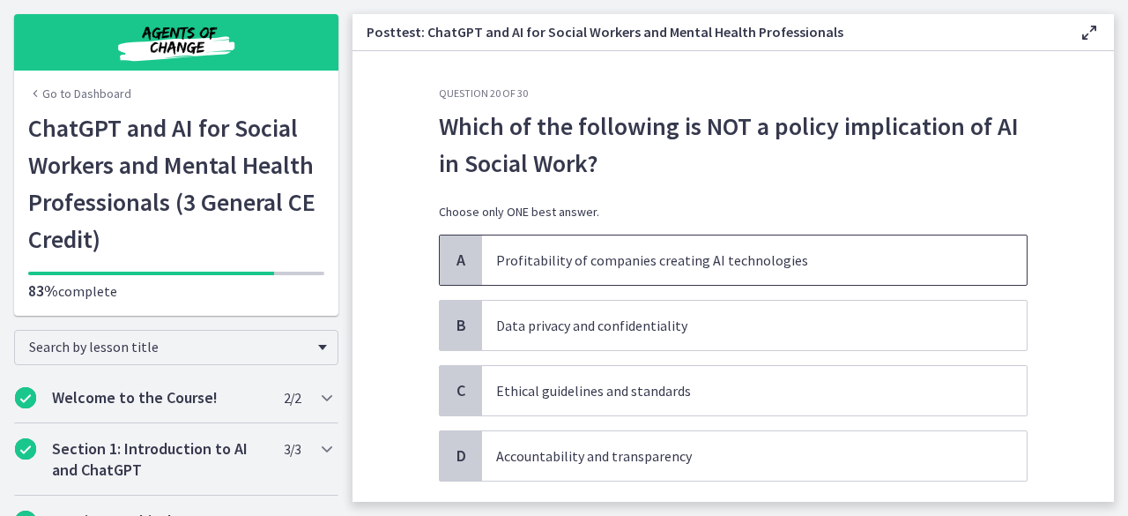
click at [640, 270] on p "Profitability of companies creating AI technologies" at bounding box center [736, 259] width 481 height 21
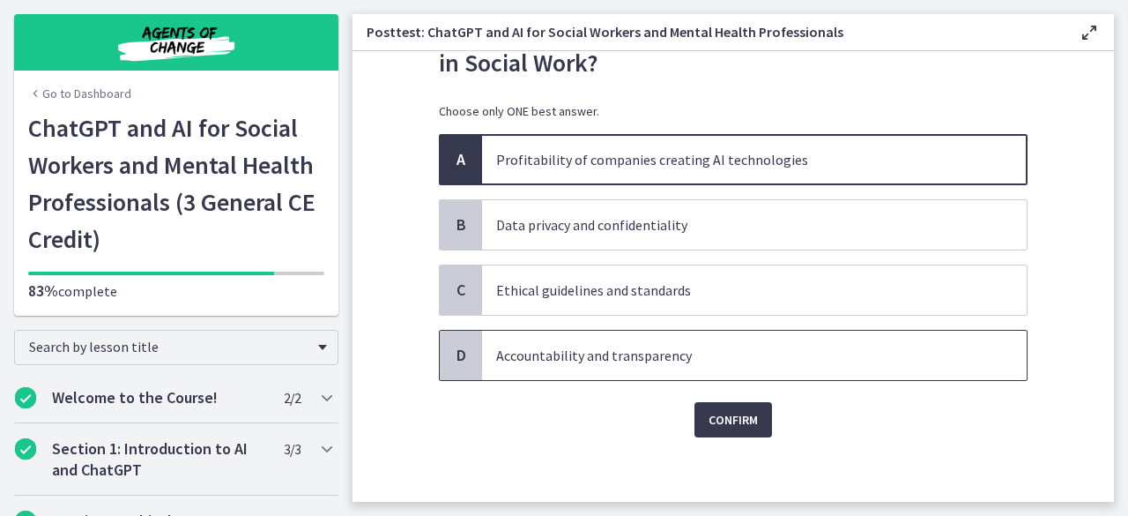
scroll to position [104, 0]
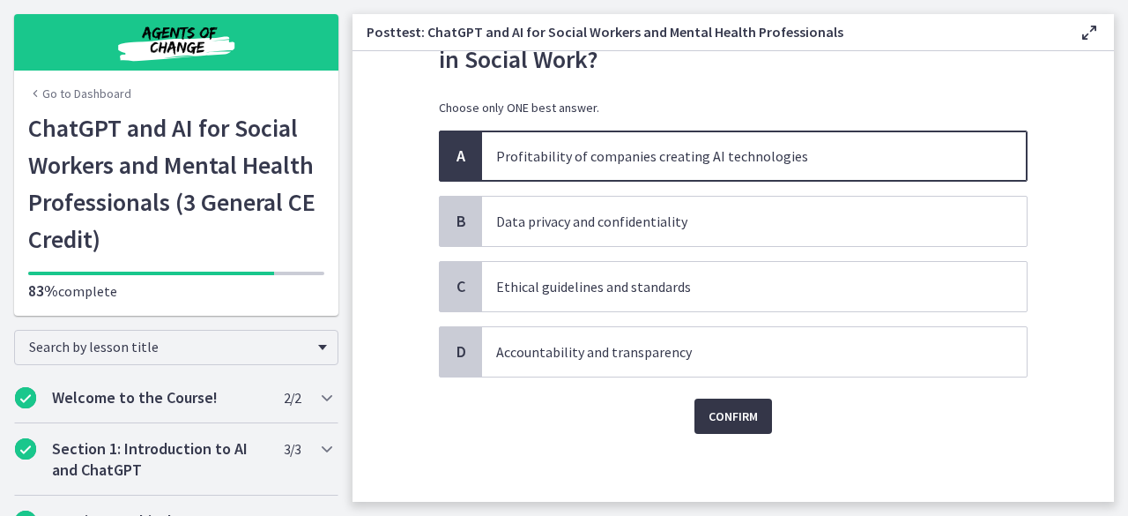
click at [713, 407] on span "Confirm" at bounding box center [733, 415] width 49 height 21
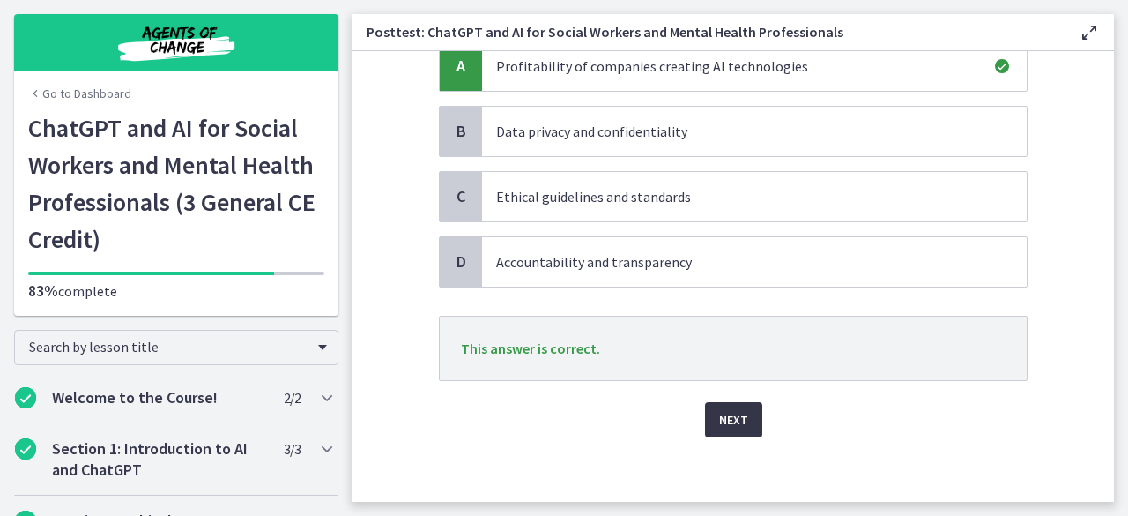
scroll to position [197, 0]
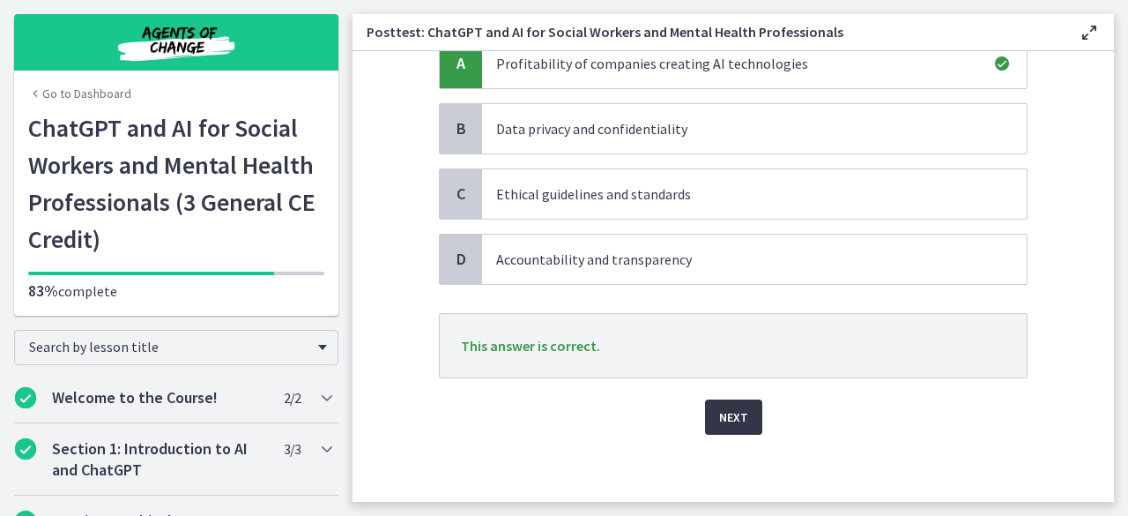
click at [719, 412] on span "Next" at bounding box center [733, 416] width 29 height 21
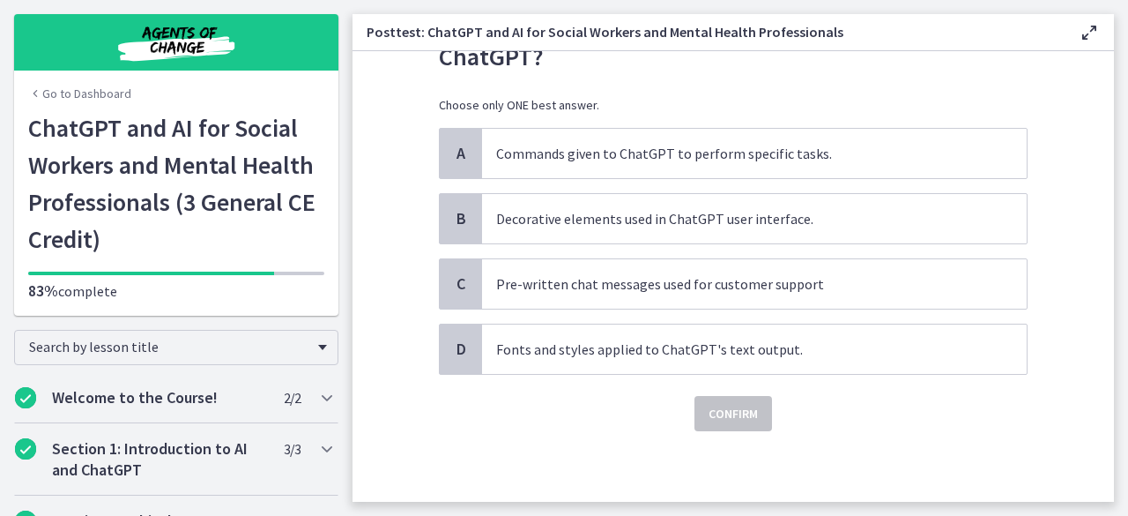
scroll to position [0, 0]
